Goal: Information Seeking & Learning: Learn about a topic

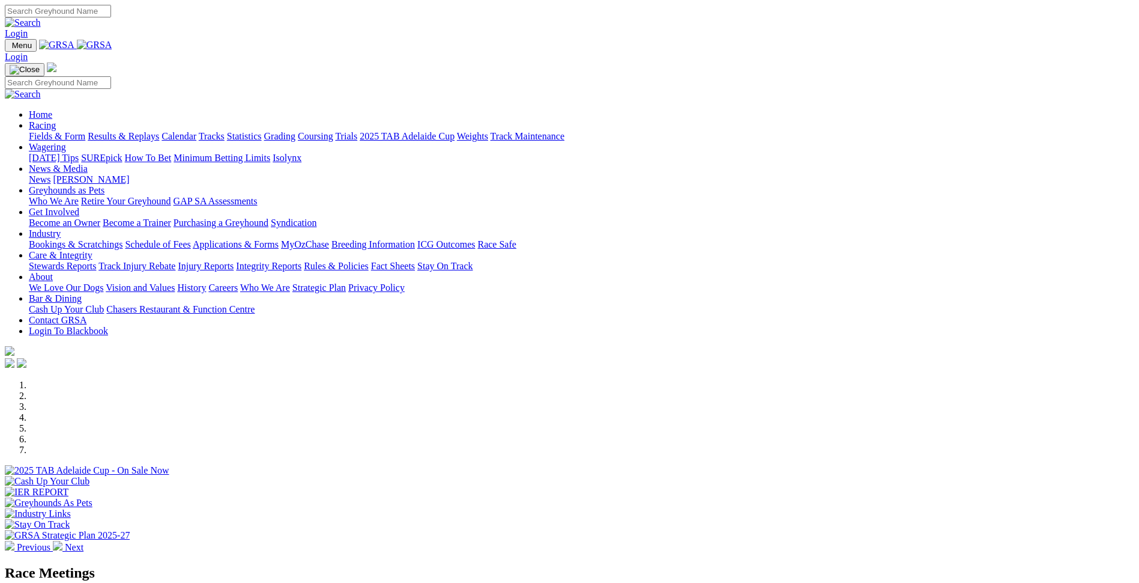
scroll to position [480, 0]
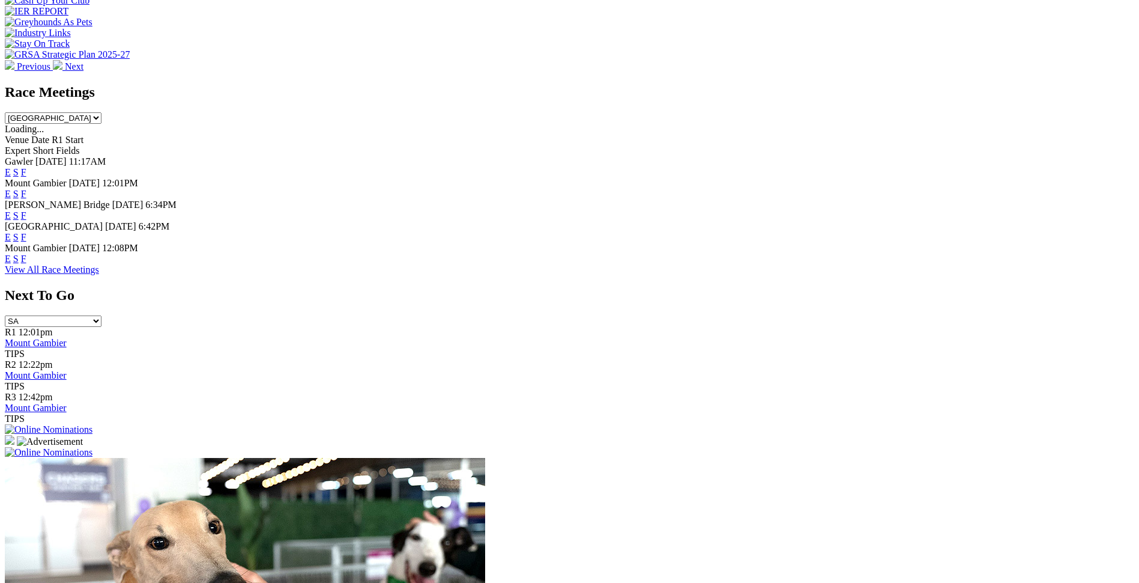
click at [26, 167] on link "F" at bounding box center [23, 172] width 5 height 10
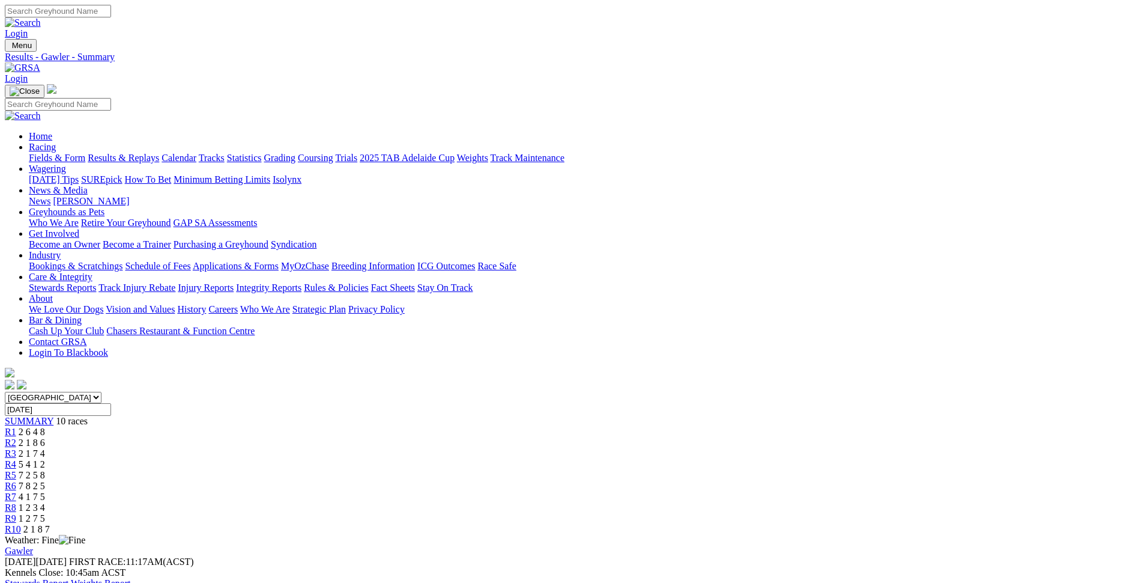
click at [68, 578] on link "Stewards Report" at bounding box center [37, 583] width 64 height 10
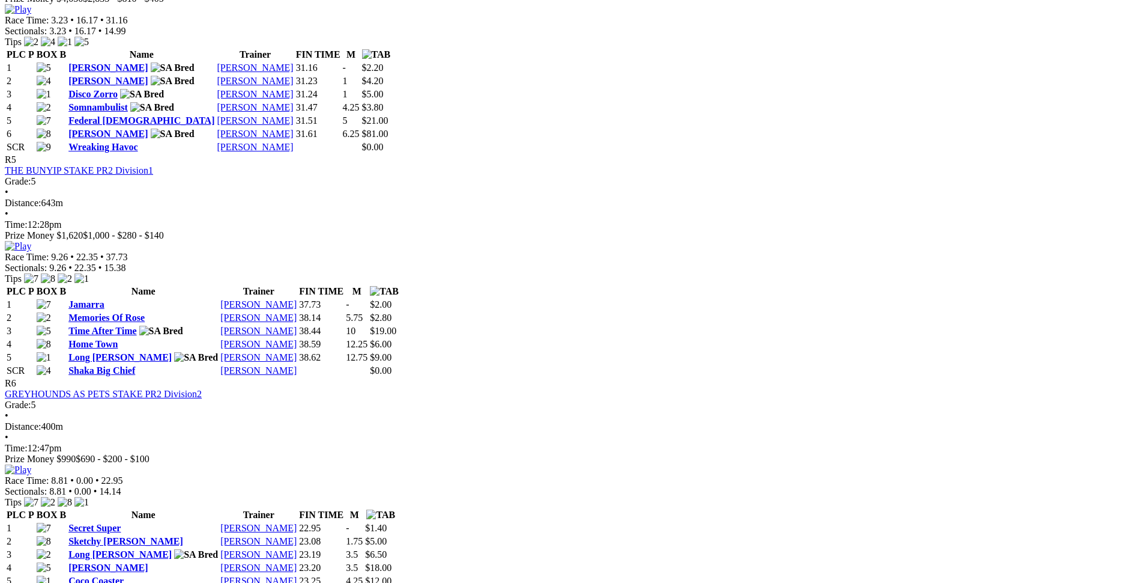
scroll to position [1321, 0]
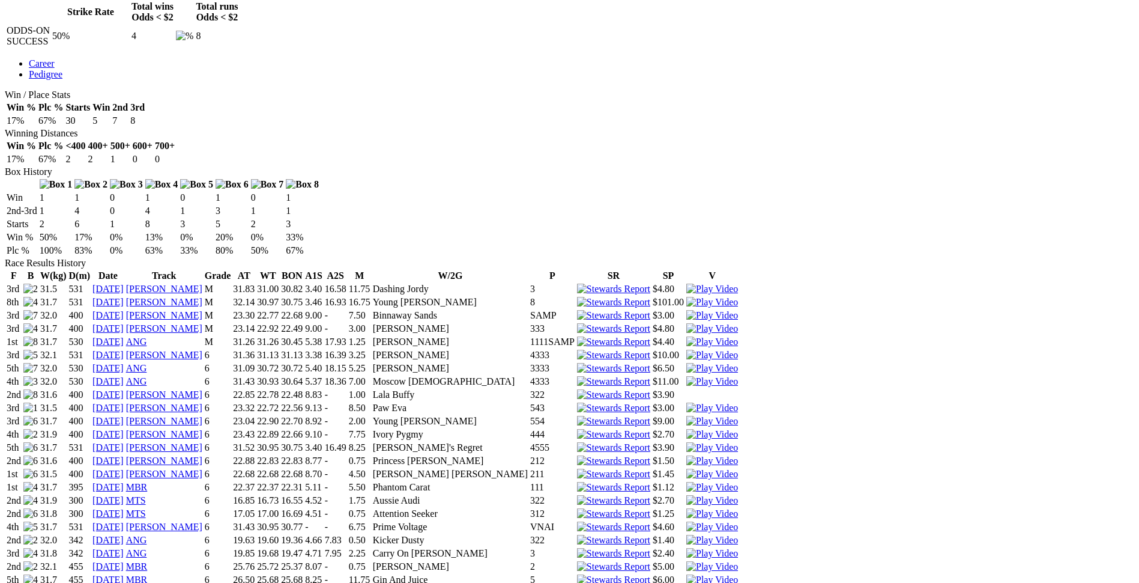
scroll to position [601, 0]
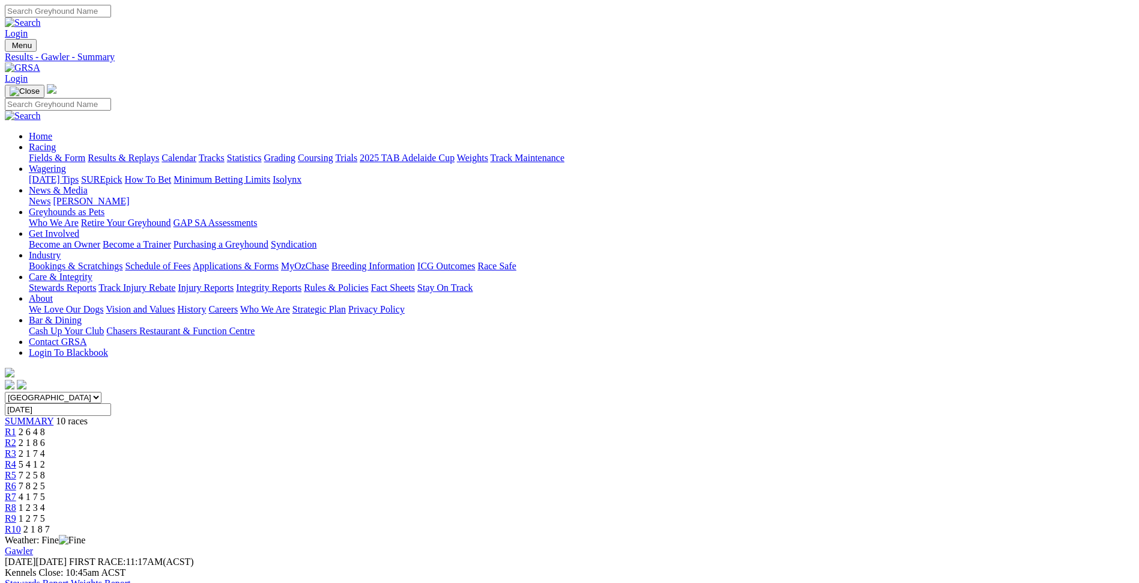
click at [85, 153] on link "Fields & Form" at bounding box center [57, 158] width 56 height 10
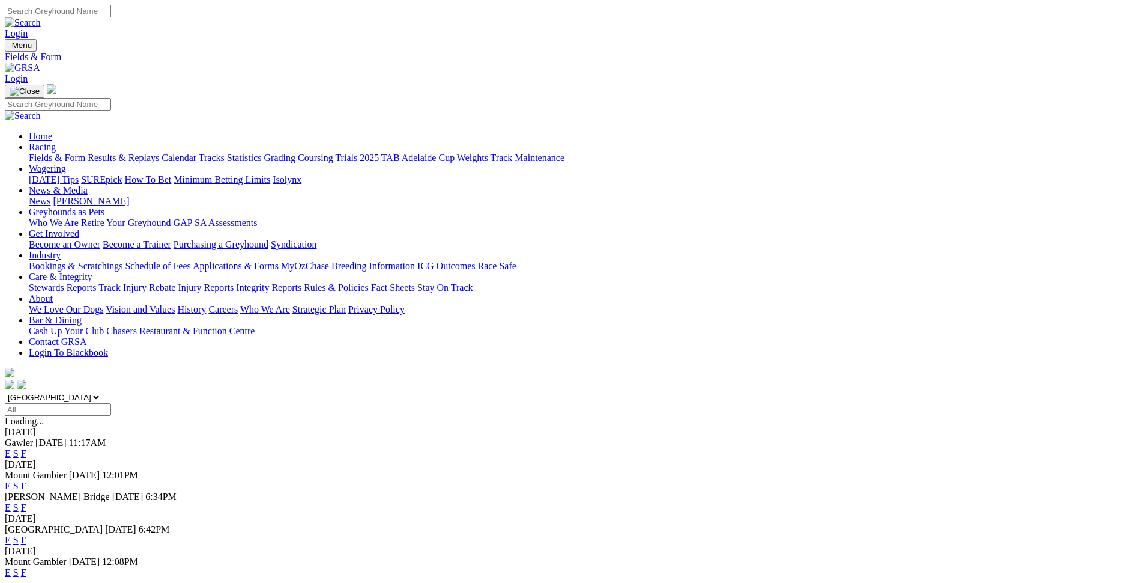
click at [26, 502] on link "F" at bounding box center [23, 507] width 5 height 10
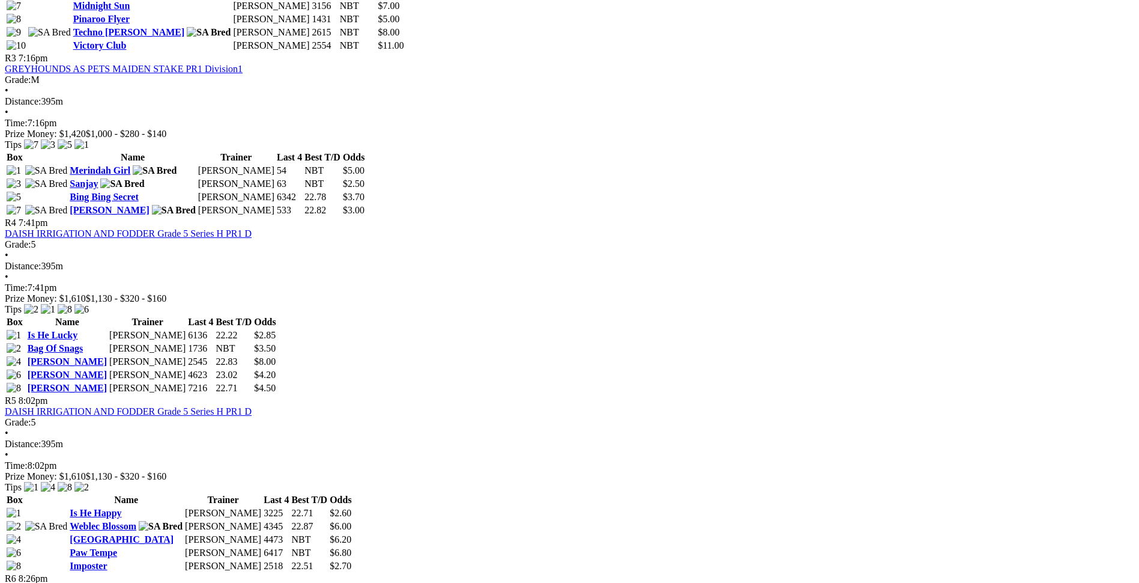
scroll to position [961, 0]
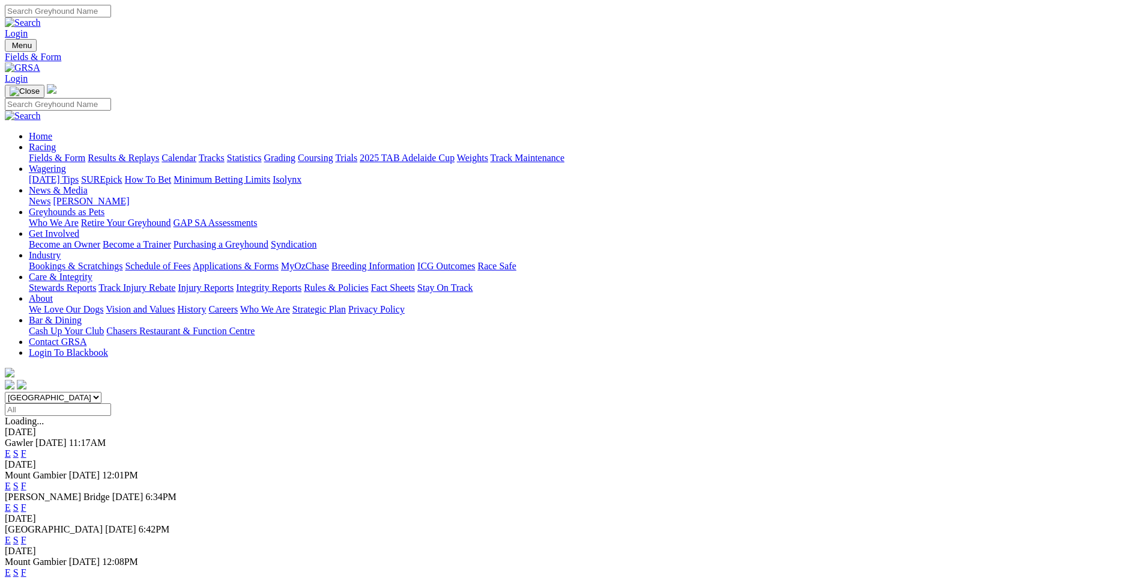
click at [26, 534] on span "F" at bounding box center [23, 539] width 5 height 10
click at [26, 534] on link "F" at bounding box center [23, 539] width 5 height 10
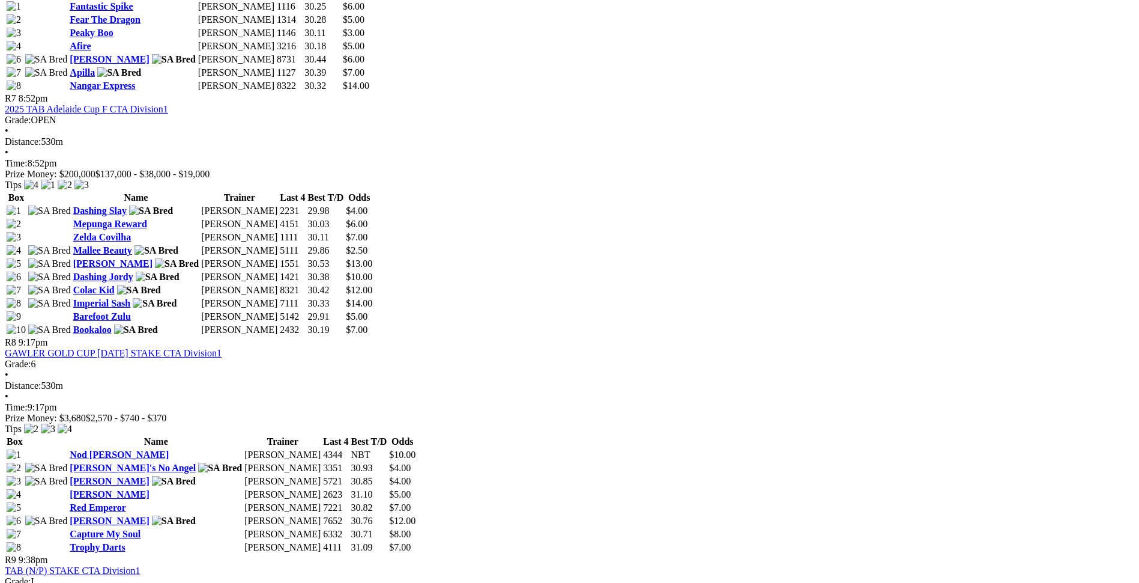
scroll to position [1802, 0]
